Goal: Transaction & Acquisition: Purchase product/service

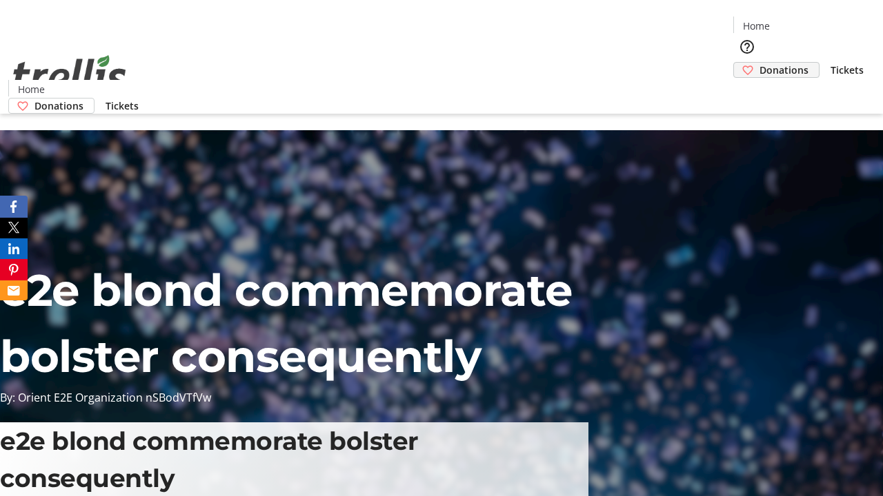
click at [759, 63] on span "Donations" at bounding box center [783, 70] width 49 height 14
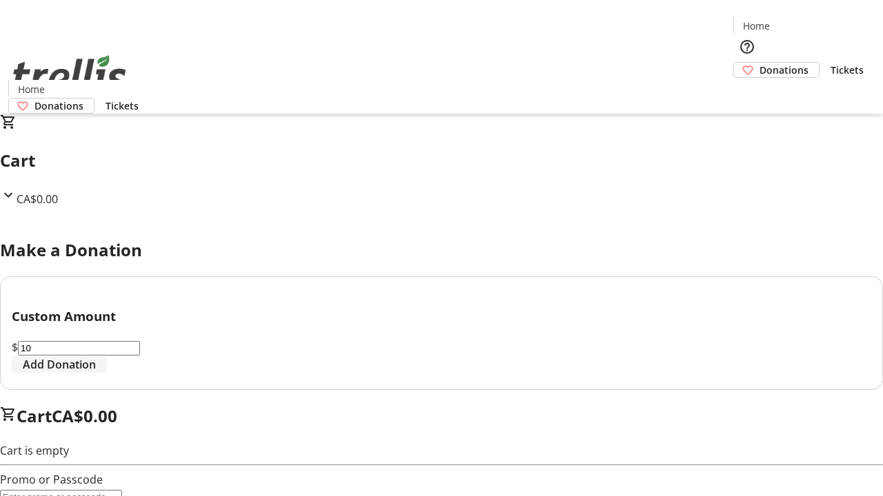
click at [96, 373] on span "Add Donation" at bounding box center [59, 364] width 73 height 17
select select "CA"
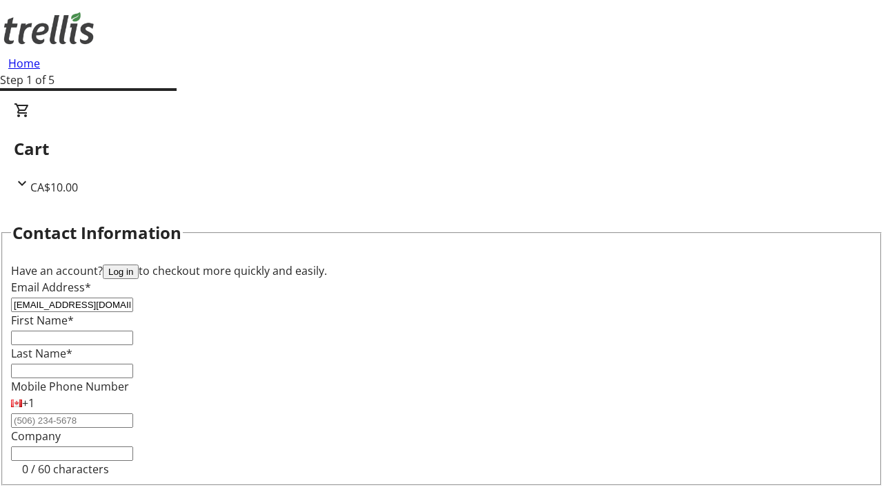
type input "[EMAIL_ADDRESS][DOMAIN_NAME]"
type input "Ford"
type input "[PERSON_NAME]"
type input "[STREET_ADDRESS][PERSON_NAME]"
type input "Kelowna"
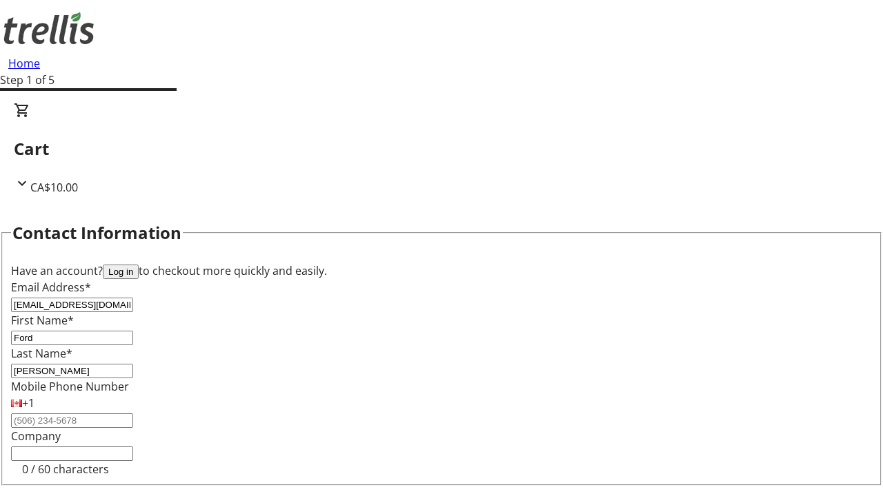
select select "BC"
type input "Kelowna"
type input "V1Y 0C2"
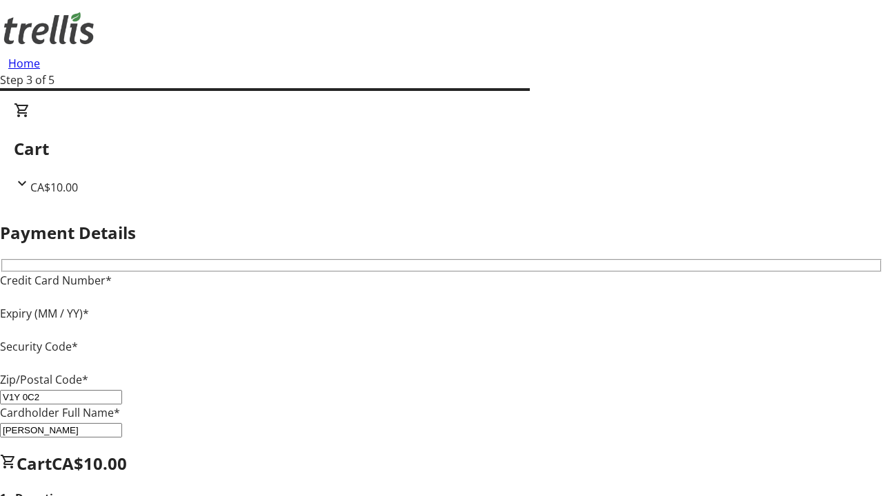
type input "V1Y 0C2"
